Goal: Transaction & Acquisition: Book appointment/travel/reservation

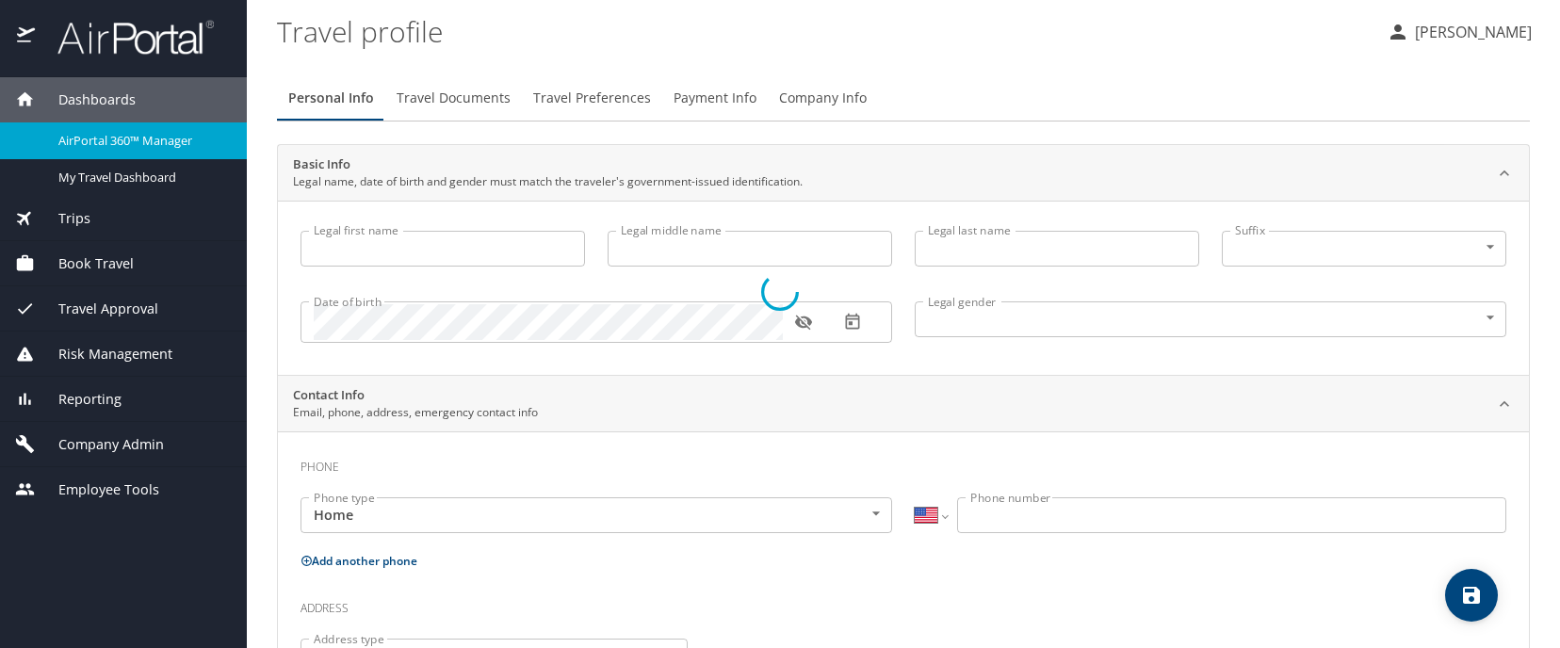
select select "US"
type input "Jennifer"
type input "Patricia Jessie"
type input "Cook"
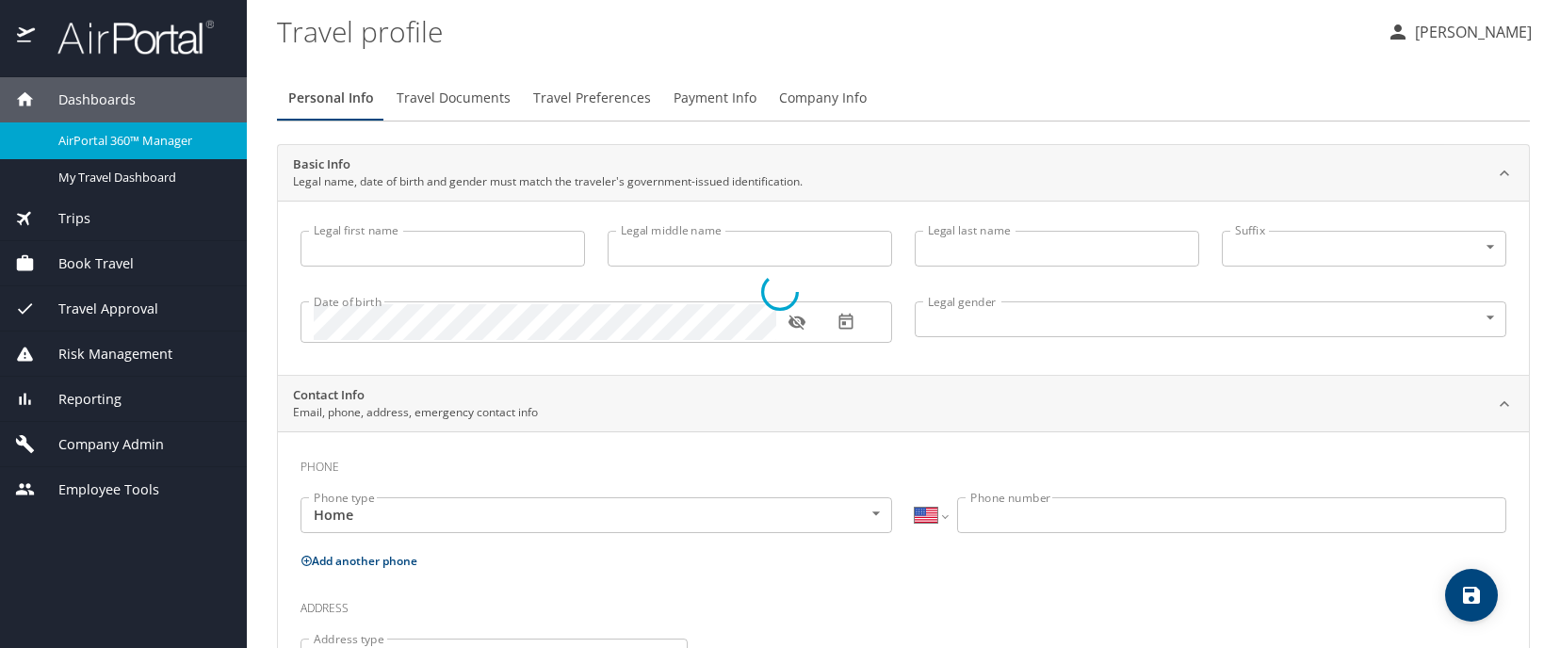
type input "Undisclosed"
type input "Patricia"
type input "Cook"
type input "(425) 890-1927"
type input "patricia.cook@outlook.com"
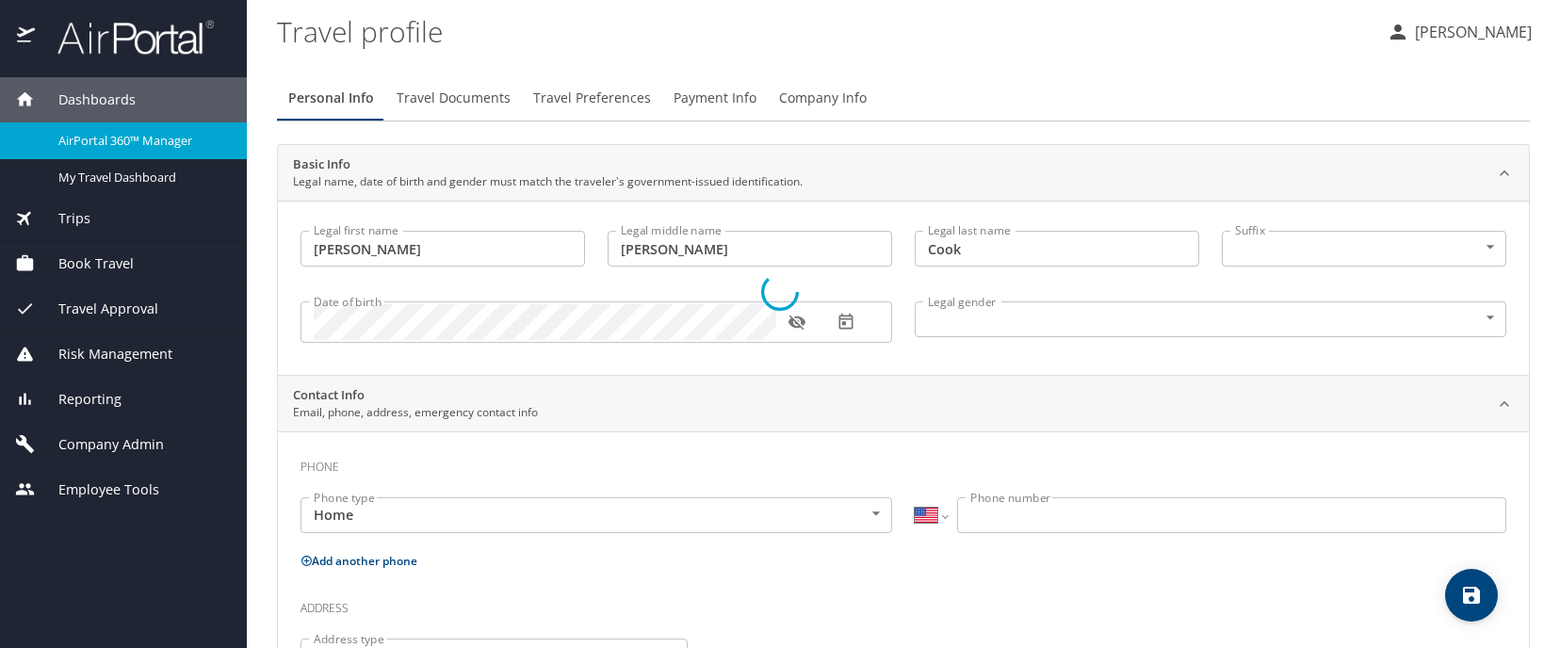
select select "US"
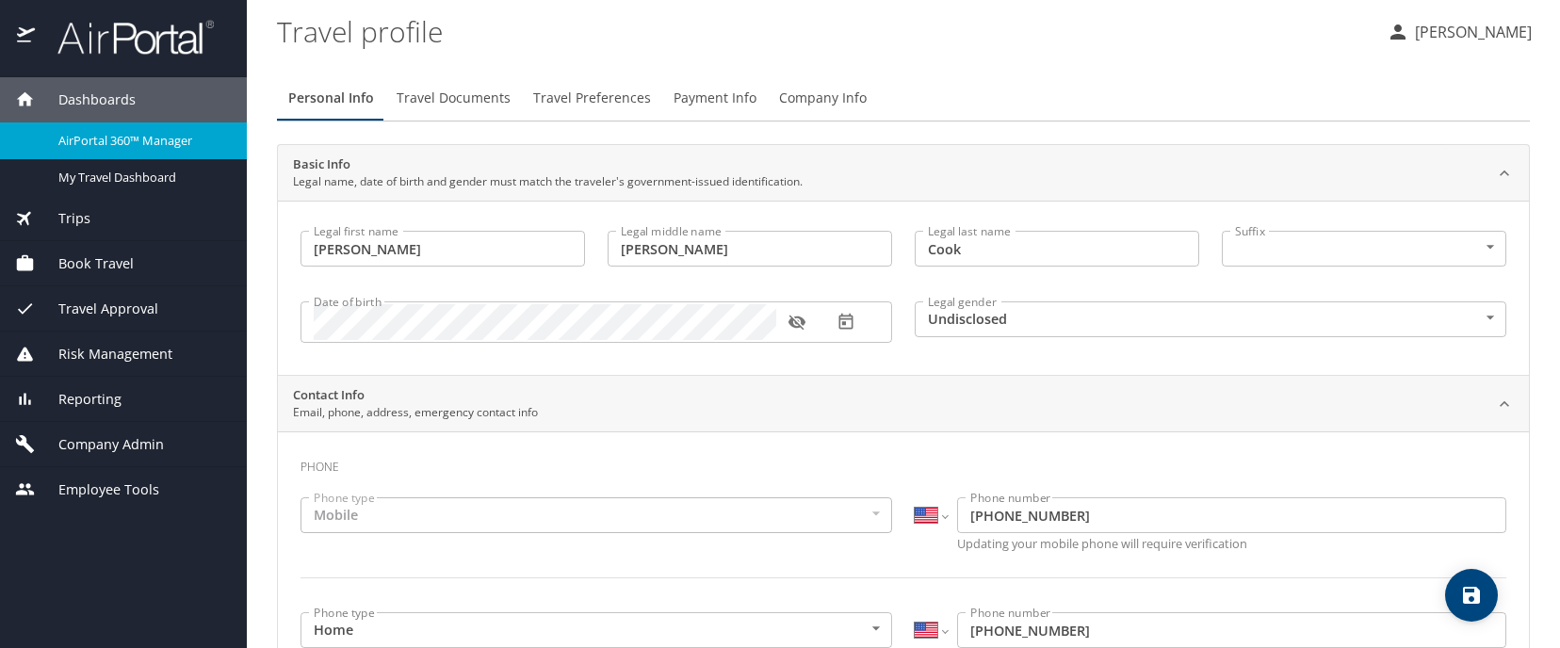
click at [59, 248] on div "Book Travel" at bounding box center [123, 263] width 247 height 45
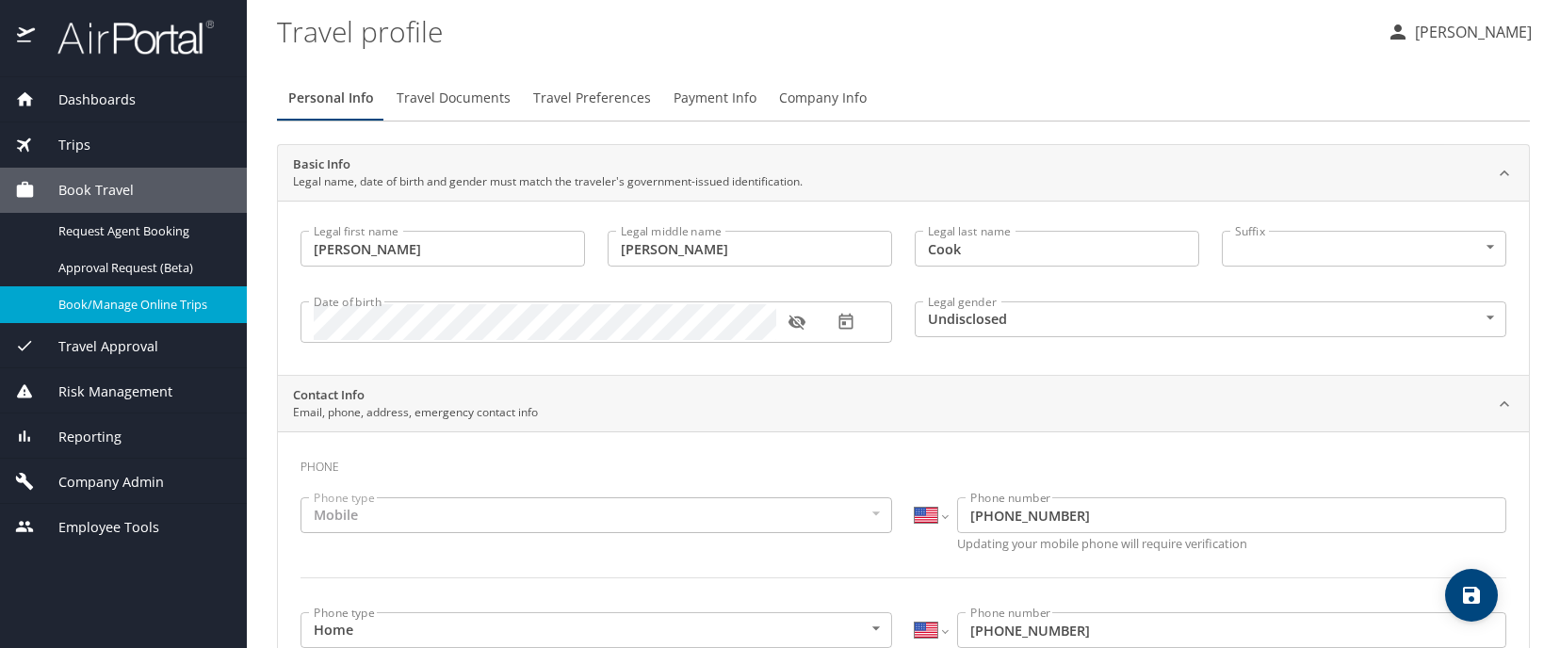
click at [88, 300] on span "Book/Manage Online Trips" at bounding box center [141, 305] width 166 height 18
click at [210, 301] on span "Book/Manage Online Trips" at bounding box center [141, 305] width 166 height 18
click at [214, 296] on span "Book/Manage Online Trips" at bounding box center [141, 305] width 166 height 18
